Goal: Information Seeking & Learning: Find specific fact

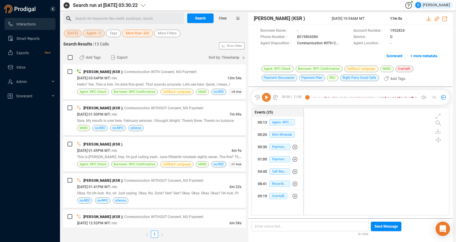
scroll to position [102, 140]
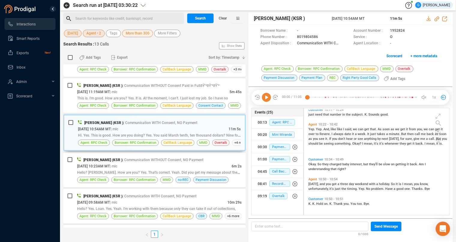
click at [75, 35] on span "[DATE]" at bounding box center [72, 33] width 10 height 7
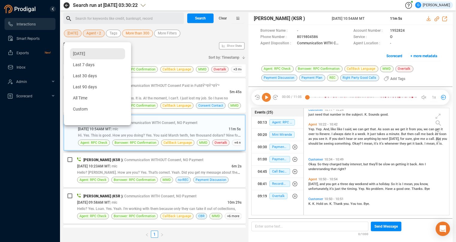
click at [83, 56] on div "[DATE]" at bounding box center [97, 53] width 55 height 11
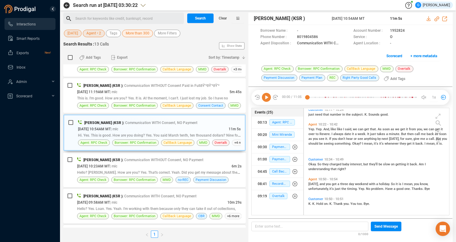
click at [99, 34] on span "Agent • 2" at bounding box center [93, 33] width 15 height 7
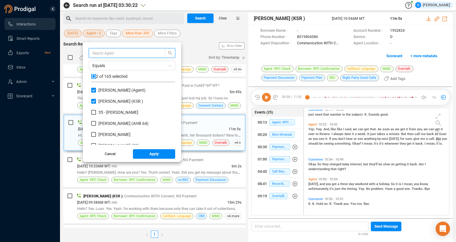
scroll to position [52, 79]
click at [96, 76] on input "checkbox" at bounding box center [93, 76] width 5 height 5
checkbox input "true"
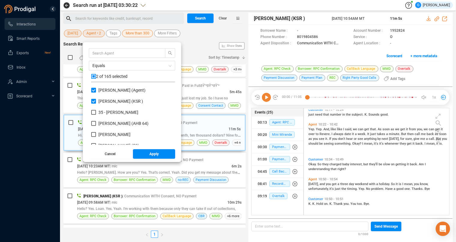
checkbox input "true"
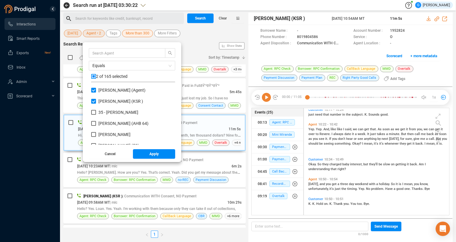
checkbox input "true"
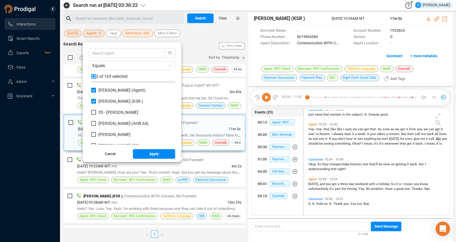
checkbox input "true"
click at [96, 76] on input "checkbox" at bounding box center [93, 76] width 5 height 5
checkbox input "false"
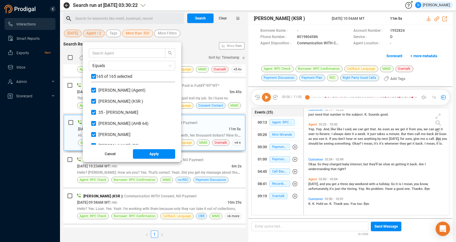
checkbox input "false"
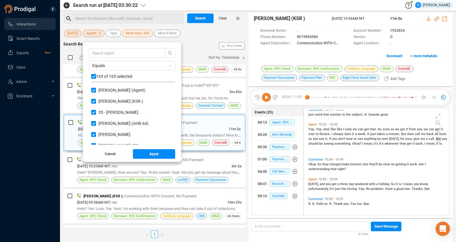
checkbox input "false"
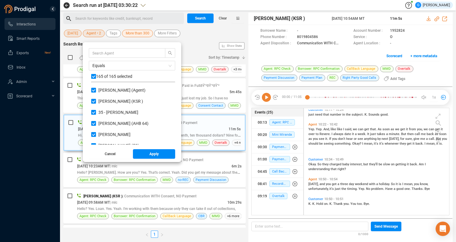
checkbox input "false"
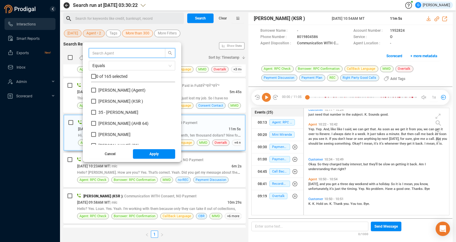
click at [108, 51] on input "text" at bounding box center [124, 53] width 64 height 7
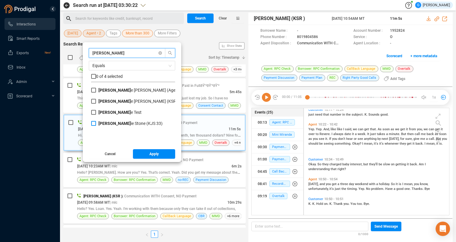
type input "[PERSON_NAME]"
drag, startPoint x: 99, startPoint y: 124, endPoint x: 136, endPoint y: 142, distance: 40.9
click at [96, 124] on input "[PERSON_NAME] ie [PERSON_NAME] (KJS 33)" at bounding box center [93, 123] width 5 height 5
checkbox input "true"
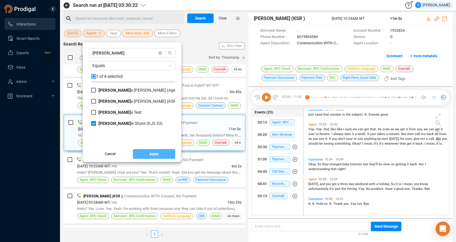
drag, startPoint x: 153, startPoint y: 155, endPoint x: 162, endPoint y: 91, distance: 64.8
click at [153, 154] on button "Apply" at bounding box center [154, 154] width 43 height 10
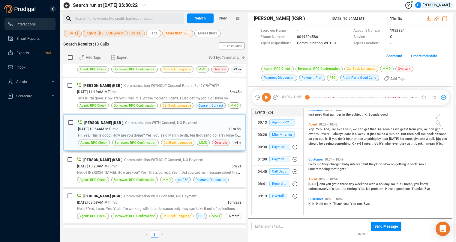
click at [180, 35] on span "More than 300" at bounding box center [178, 33] width 24 height 7
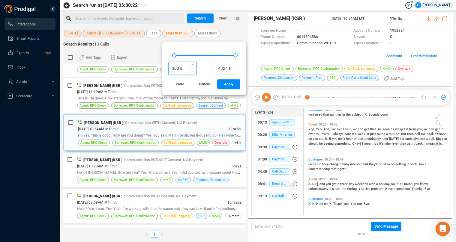
drag, startPoint x: 174, startPoint y: 67, endPoint x: 162, endPoint y: 67, distance: 12.0
click at [169, 67] on input "300 s" at bounding box center [183, 68] width 28 height 9
click at [169, 67] on input "2 4 s" at bounding box center [183, 68] width 28 height 9
type input "220 s"
drag, startPoint x: 226, startPoint y: 84, endPoint x: 208, endPoint y: 17, distance: 69.0
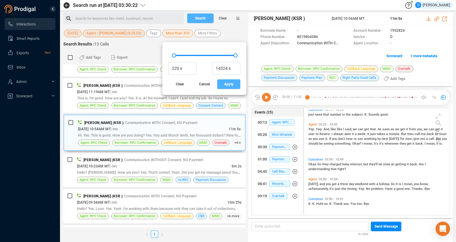
click at [226, 84] on span "Apply" at bounding box center [228, 84] width 9 height 10
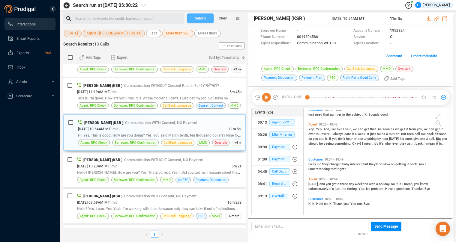
click at [204, 17] on span "Search" at bounding box center [200, 18] width 11 height 10
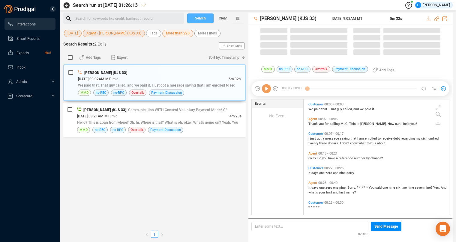
scroll to position [111, 140]
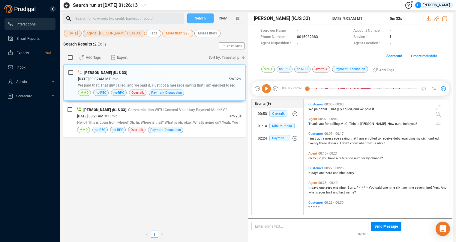
click at [201, 19] on span "Search" at bounding box center [200, 18] width 11 height 10
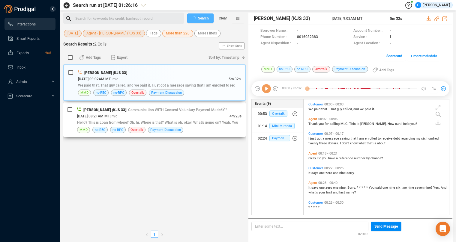
scroll to position [5, 5]
click at [214, 134] on div "[PERSON_NAME] (KJS 33) | Communication WITH Consent Voluntary Payment MadeðŸ’² …" at bounding box center [154, 120] width 182 height 35
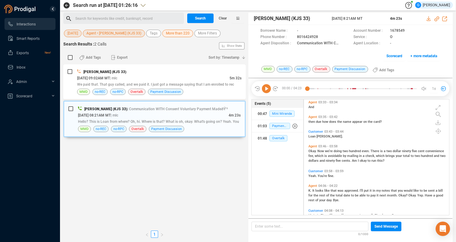
scroll to position [751, 0]
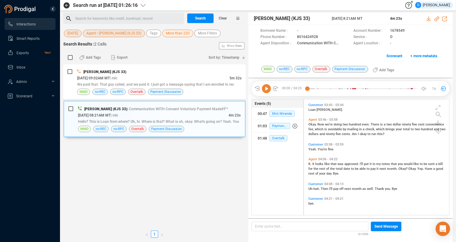
click at [84, 157] on div "[PERSON_NAME] (KJS 33) [DATE] 09:02AM MT | mlc 5m 32s We paid that. That guy ca…" at bounding box center [154, 145] width 182 height 163
